Goal: Navigation & Orientation: Understand site structure

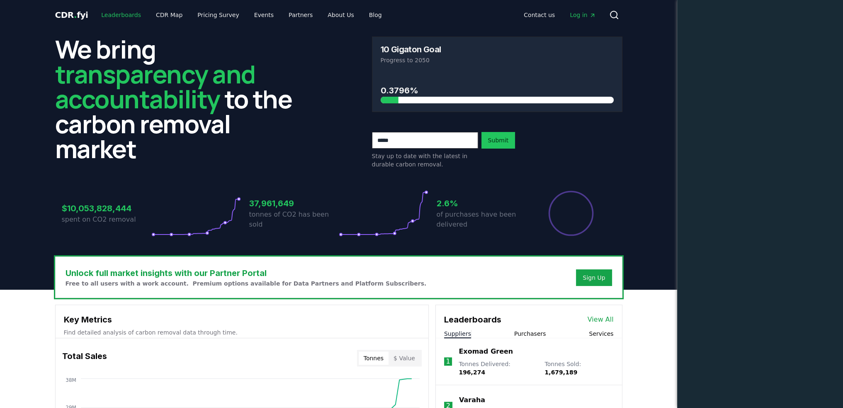
click at [114, 15] on link "Leaderboards" at bounding box center [121, 14] width 53 height 15
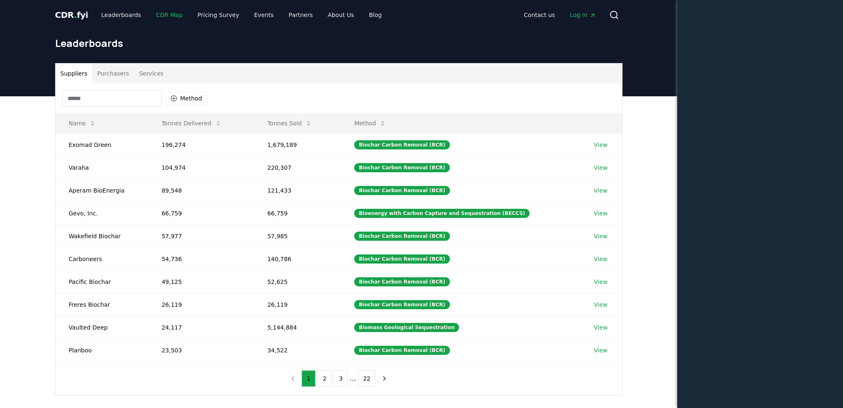
click at [171, 15] on link "CDR Map" at bounding box center [169, 14] width 40 height 15
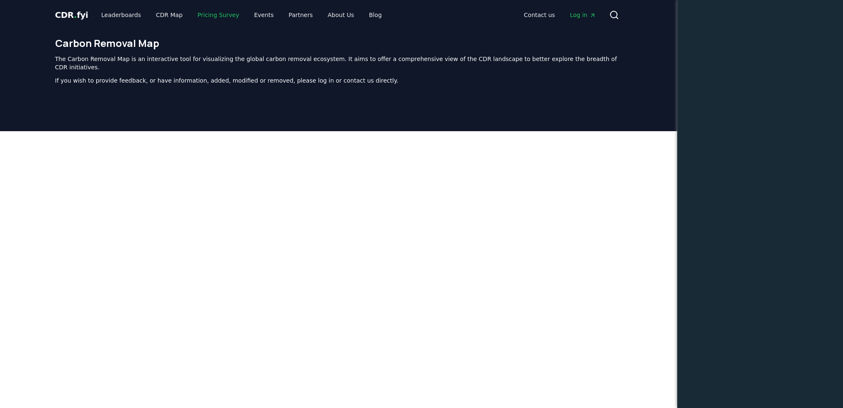
click at [226, 15] on link "Pricing Survey" at bounding box center [218, 14] width 55 height 15
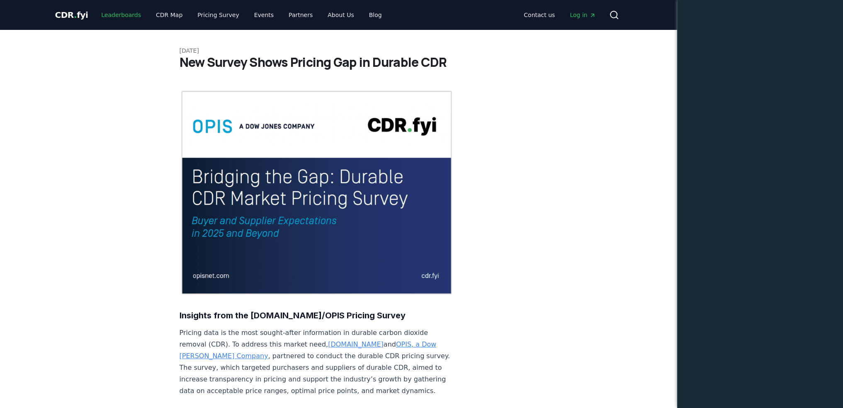
click at [122, 20] on link "Leaderboards" at bounding box center [121, 14] width 53 height 15
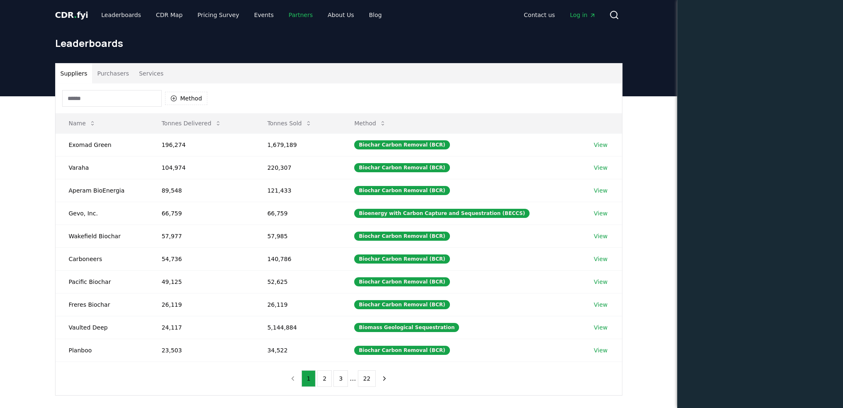
click at [288, 13] on link "Partners" at bounding box center [300, 14] width 37 height 15
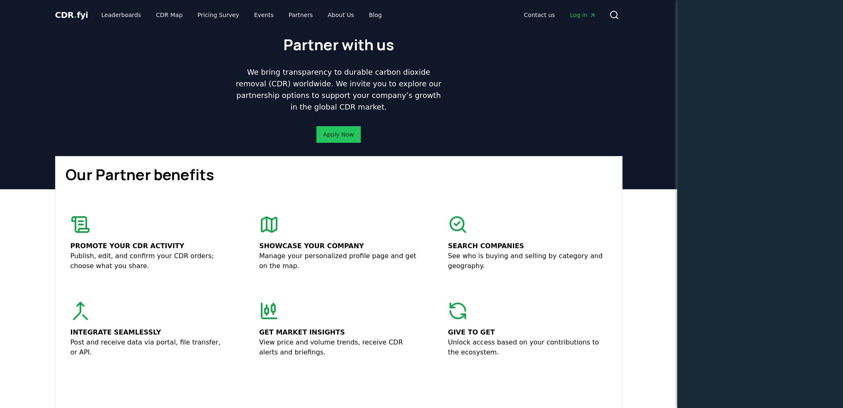
click at [88, 15] on div "CDR . fyi Leaderboards CDR Map Pricing Survey Events Partners About Us Blog" at bounding box center [222, 14] width 334 height 15
